Goal: Find specific page/section: Find specific page/section

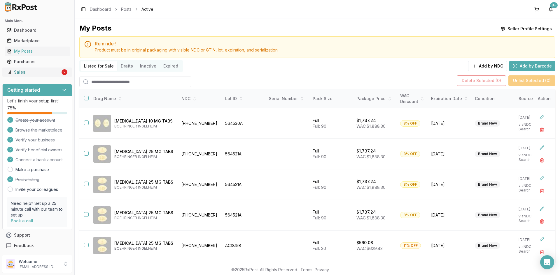
click at [37, 71] on div "Sales" at bounding box center [33, 72] width 53 height 6
click at [31, 75] on link "Sales 2" at bounding box center [37, 72] width 65 height 10
